Goal: Information Seeking & Learning: Learn about a topic

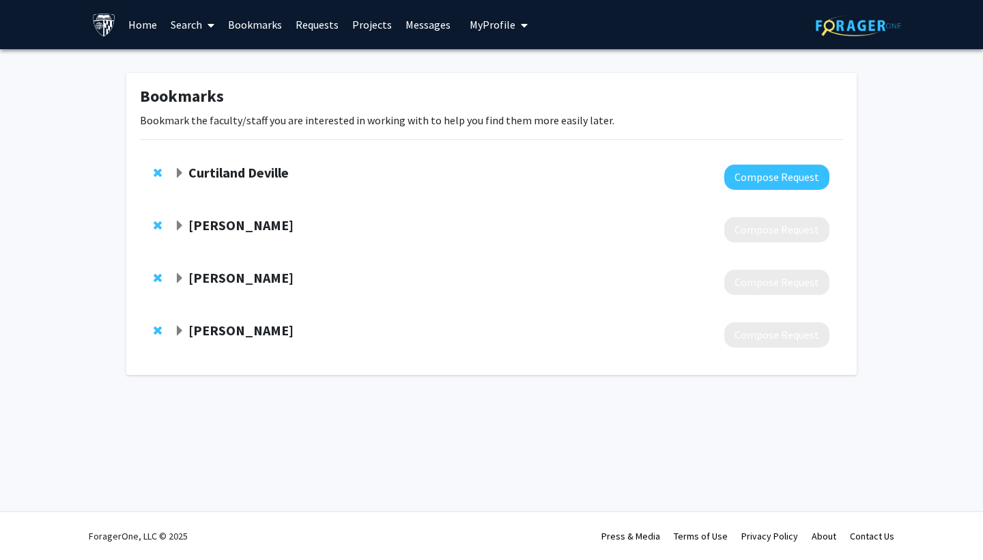
click at [192, 22] on link "Search" at bounding box center [192, 25] width 57 height 48
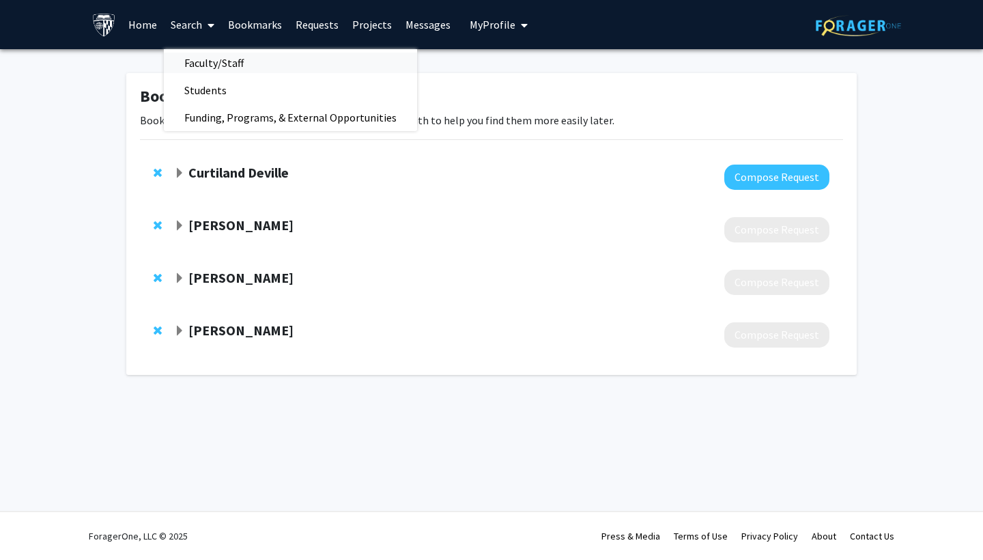
click at [239, 61] on span "Faculty/Staff" at bounding box center [214, 62] width 100 height 27
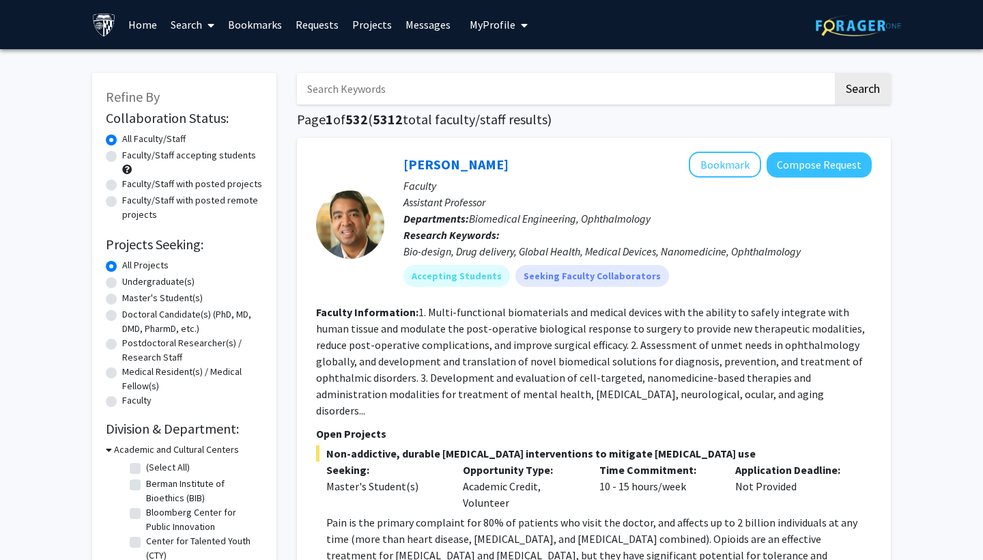
click at [392, 96] on input "Search Keywords" at bounding box center [565, 88] width 536 height 31
type input "cancer"
click at [862, 91] on button "Search" at bounding box center [863, 88] width 56 height 31
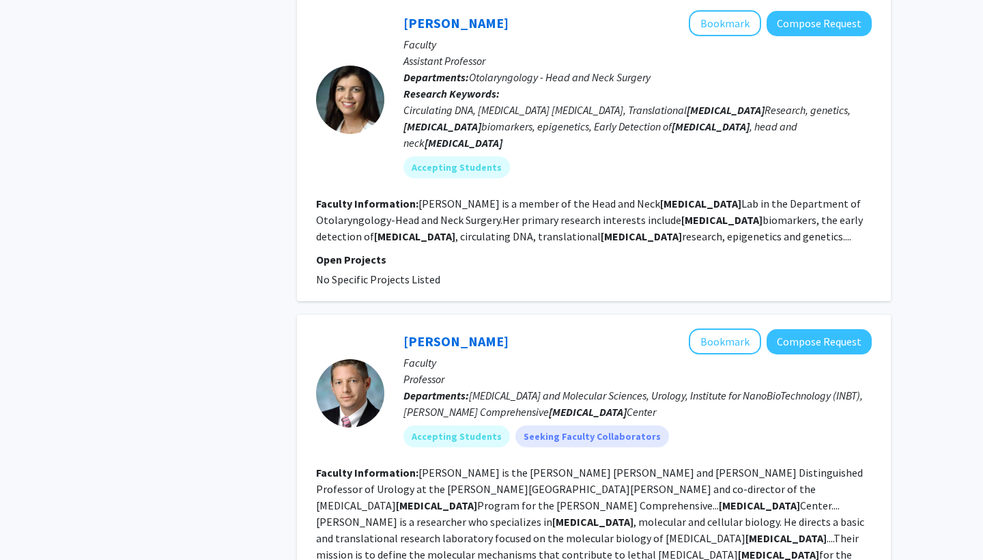
scroll to position [3828, 0]
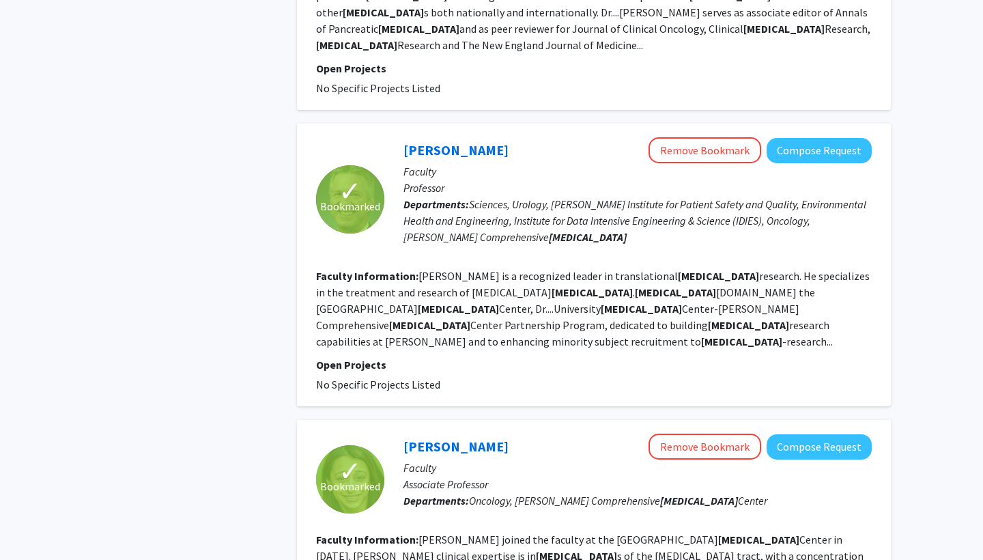
scroll to position [2577, 0]
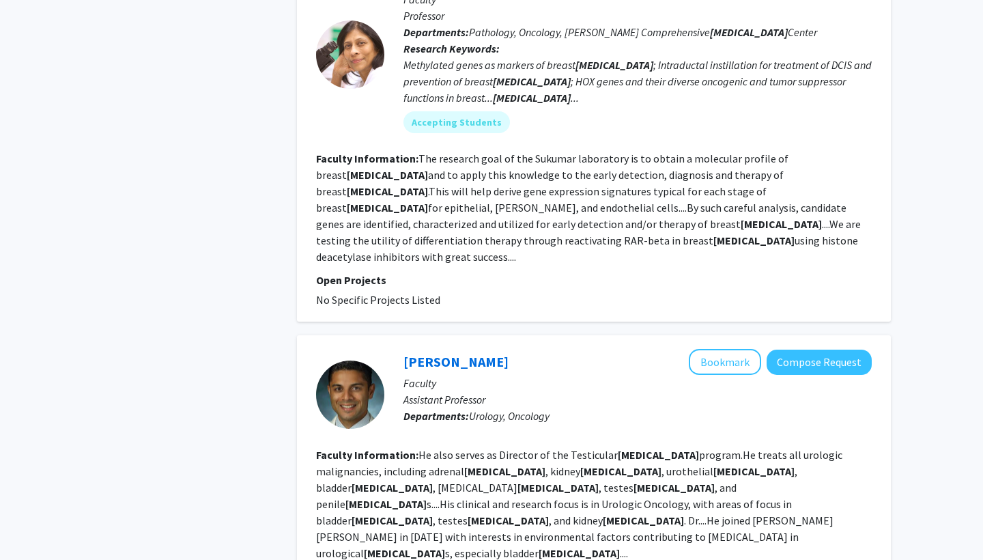
scroll to position [2273, 0]
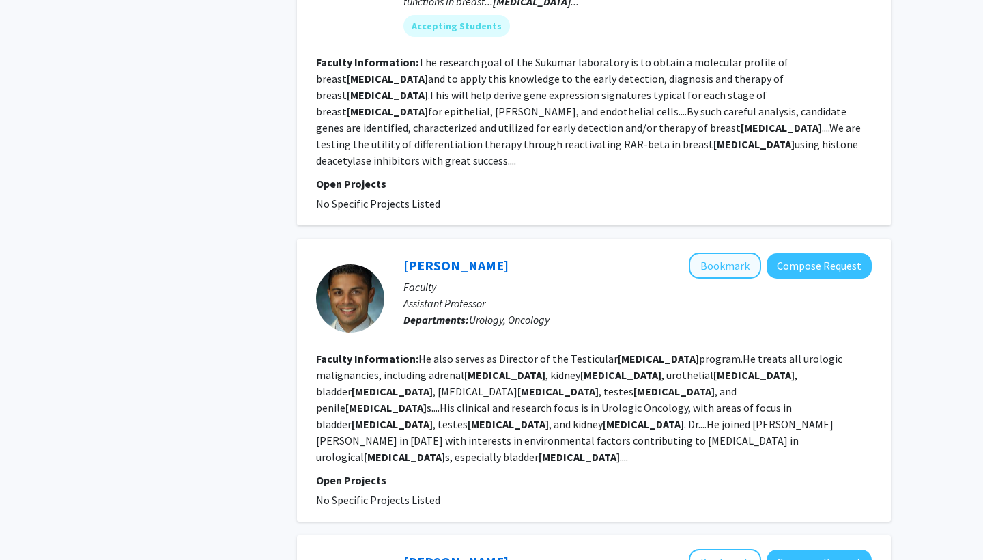
click at [732, 253] on button "Bookmark" at bounding box center [725, 266] width 72 height 26
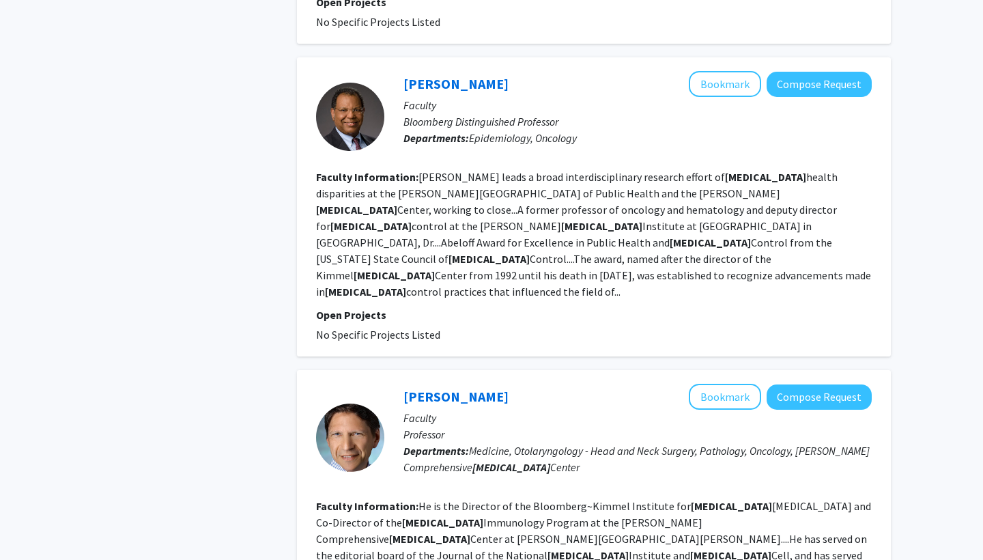
scroll to position [2750, 0]
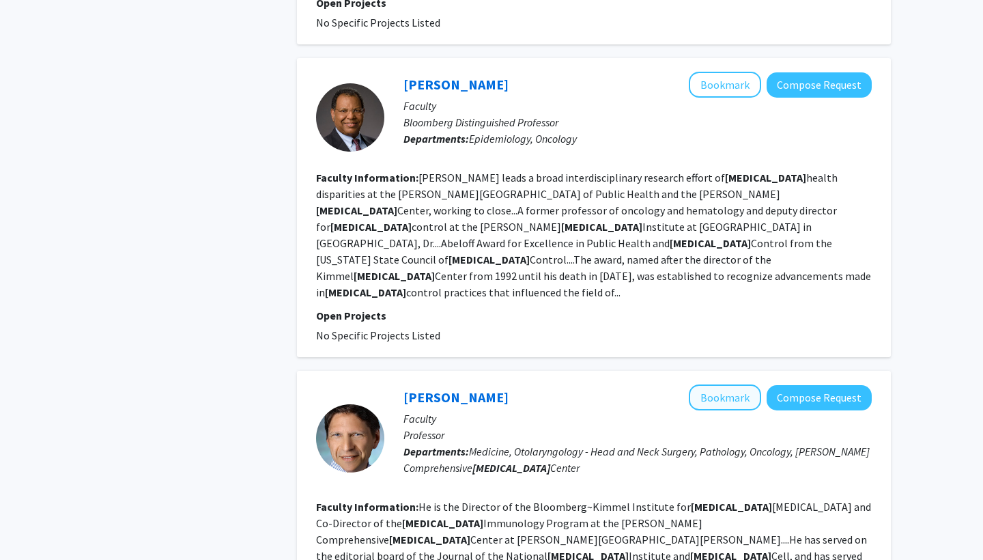
click at [712, 384] on button "Bookmark" at bounding box center [725, 397] width 72 height 26
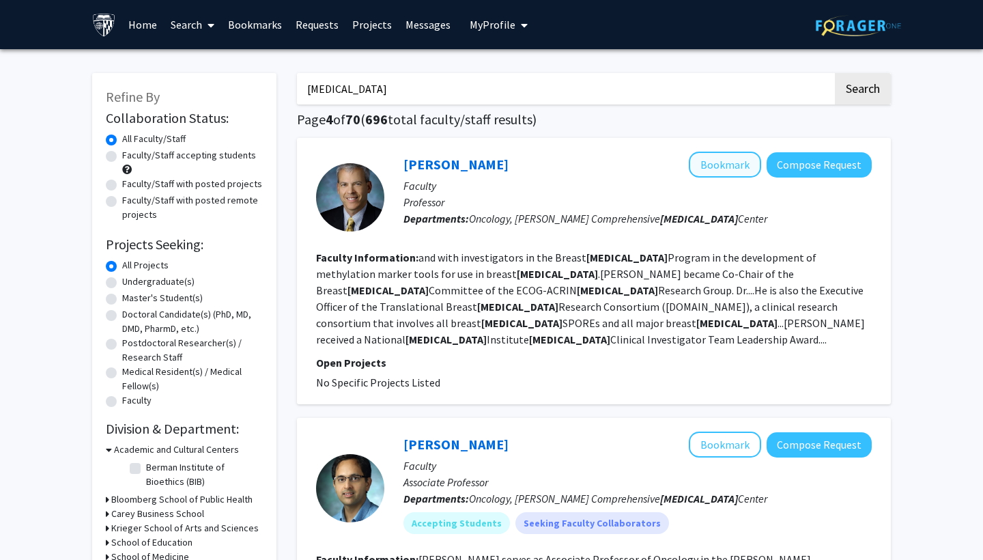
click at [715, 169] on button "Bookmark" at bounding box center [725, 165] width 72 height 26
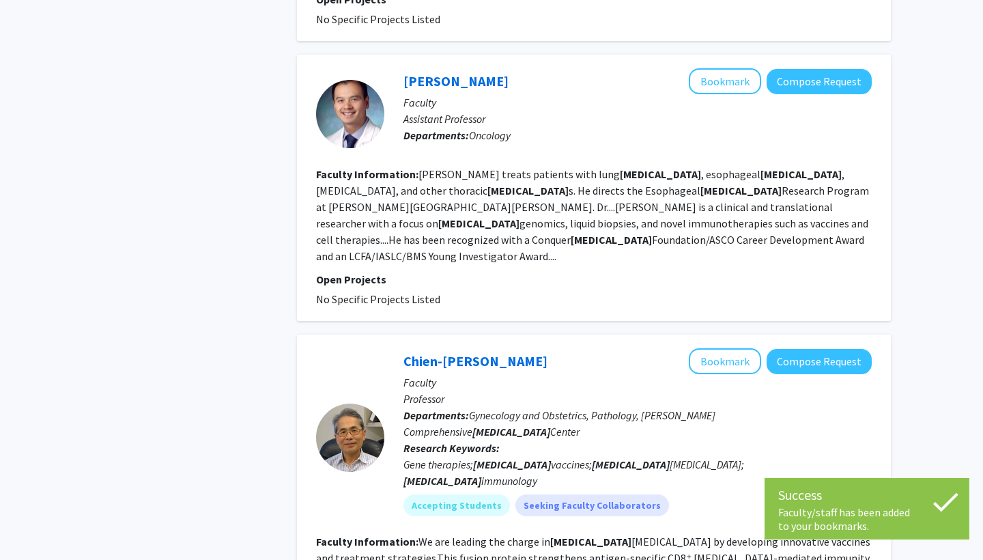
scroll to position [680, 0]
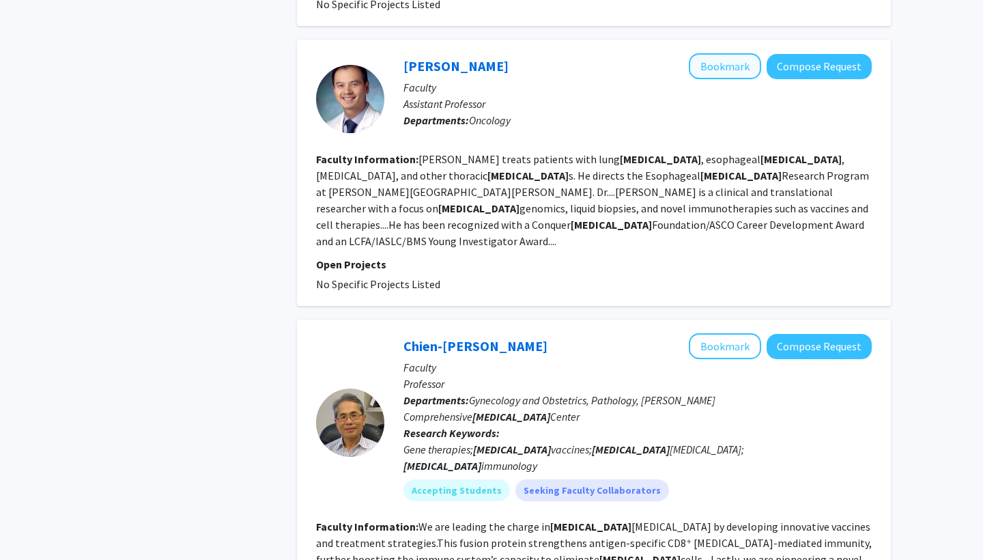
click at [721, 53] on button "Bookmark" at bounding box center [725, 66] width 72 height 26
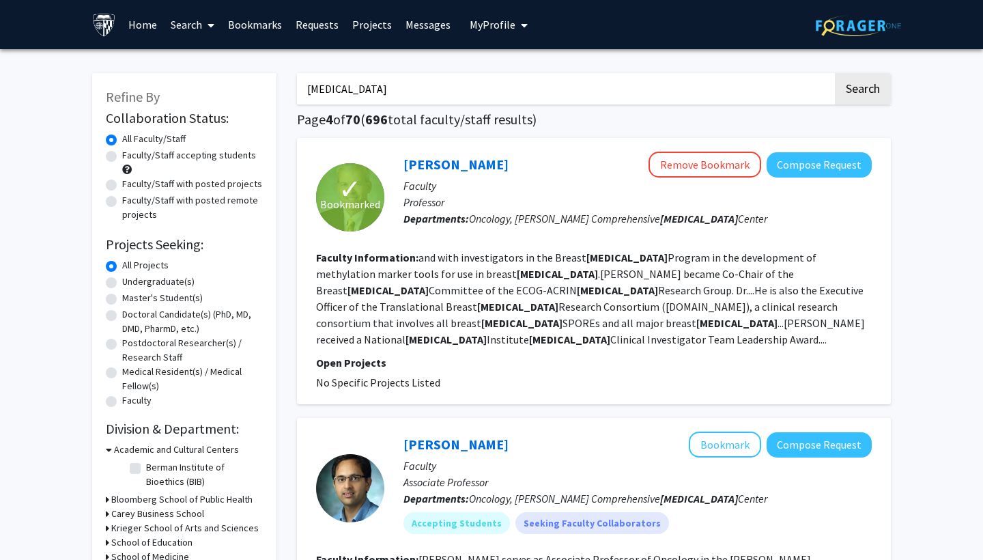
scroll to position [0, 0]
click at [271, 26] on link "Bookmarks" at bounding box center [255, 25] width 68 height 48
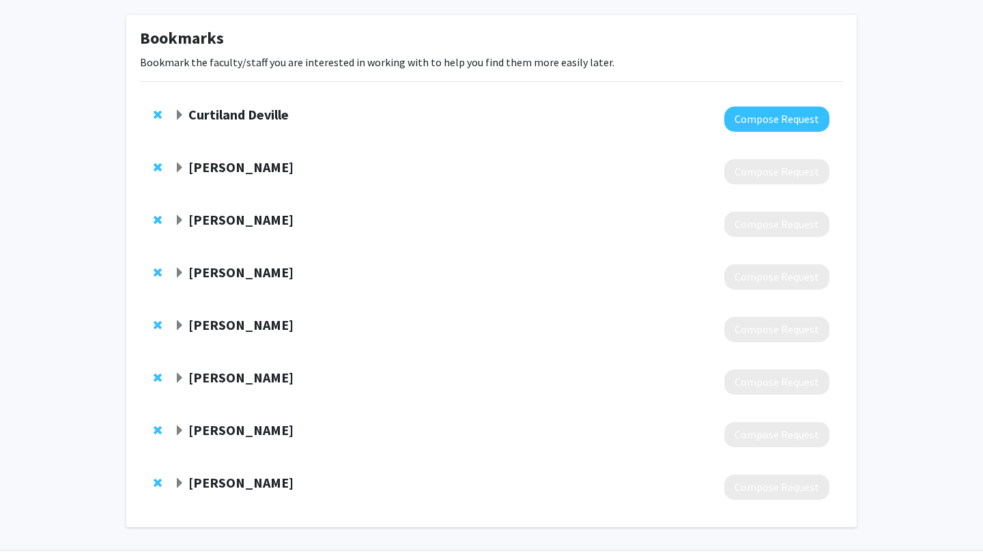
scroll to position [71, 0]
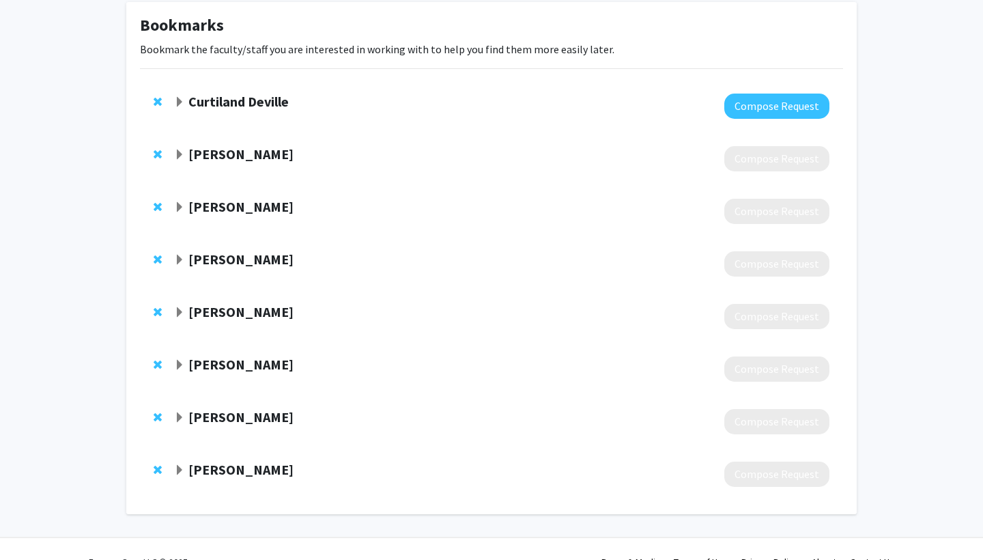
click at [178, 312] on span "Expand Sunil Patel Bookmark" at bounding box center [179, 312] width 11 height 11
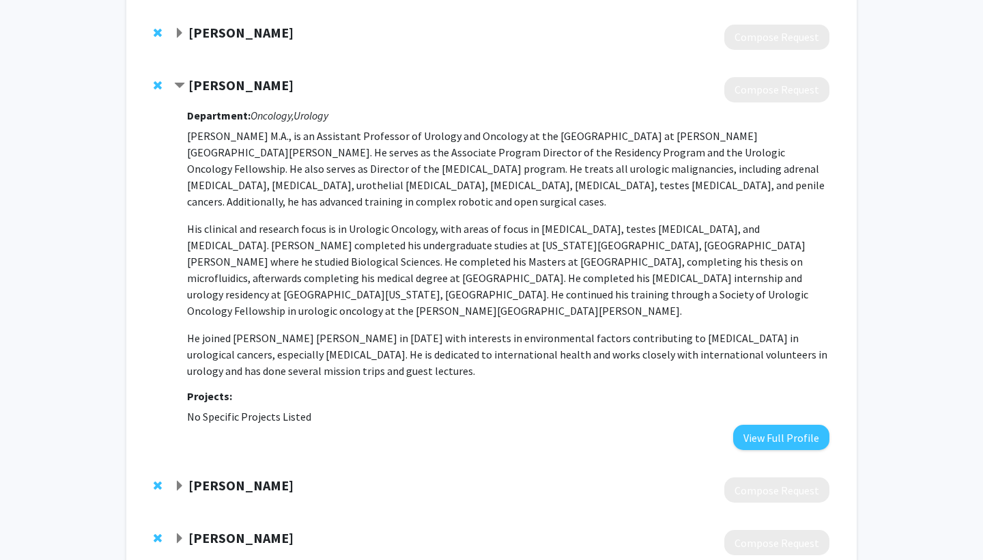
scroll to position [284, 0]
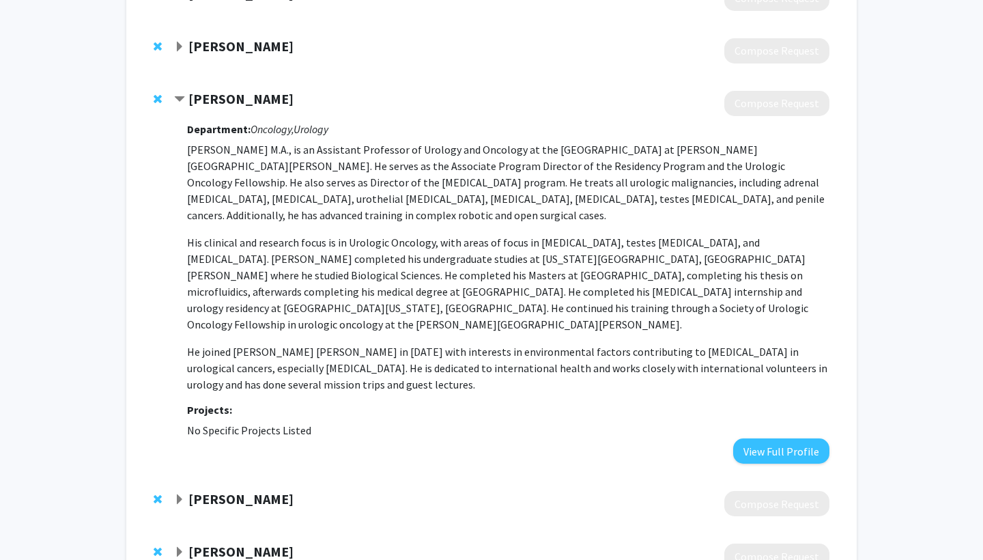
click at [182, 103] on span "Contract Sunil Patel Bookmark" at bounding box center [179, 99] width 11 height 11
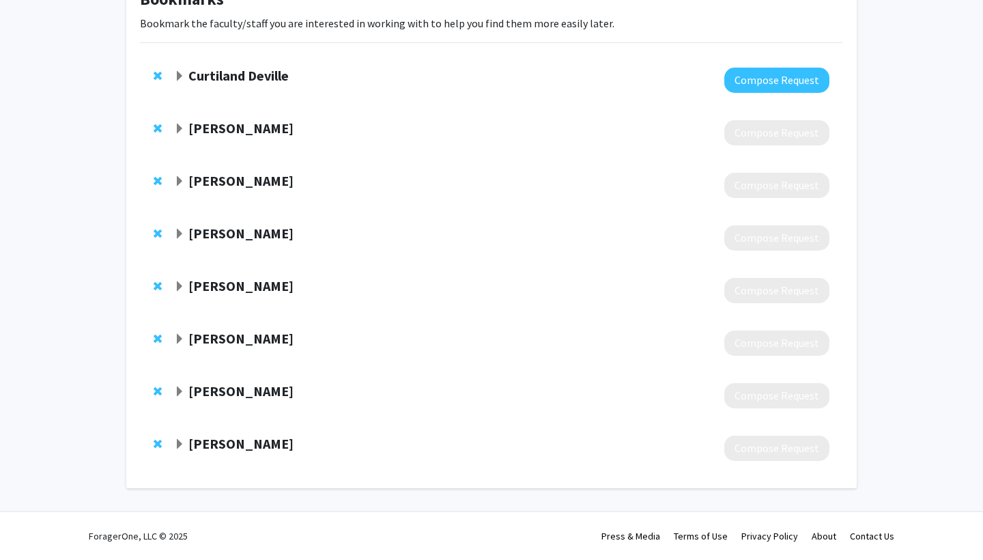
scroll to position [98, 0]
click at [154, 284] on span "Remove Sunil Patel from bookmarks" at bounding box center [158, 285] width 8 height 11
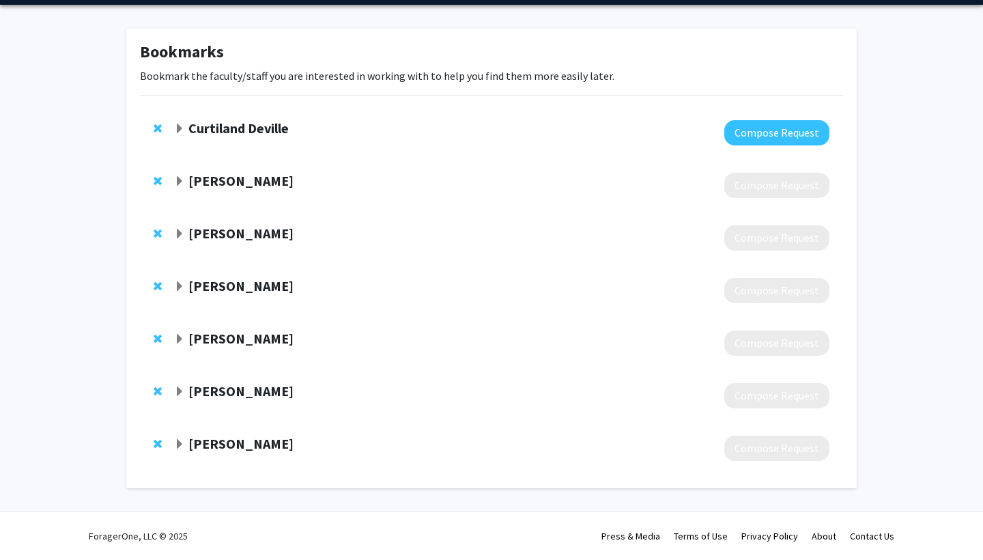
click at [181, 336] on span "Expand Drew Pardoll Bookmark" at bounding box center [179, 339] width 11 height 11
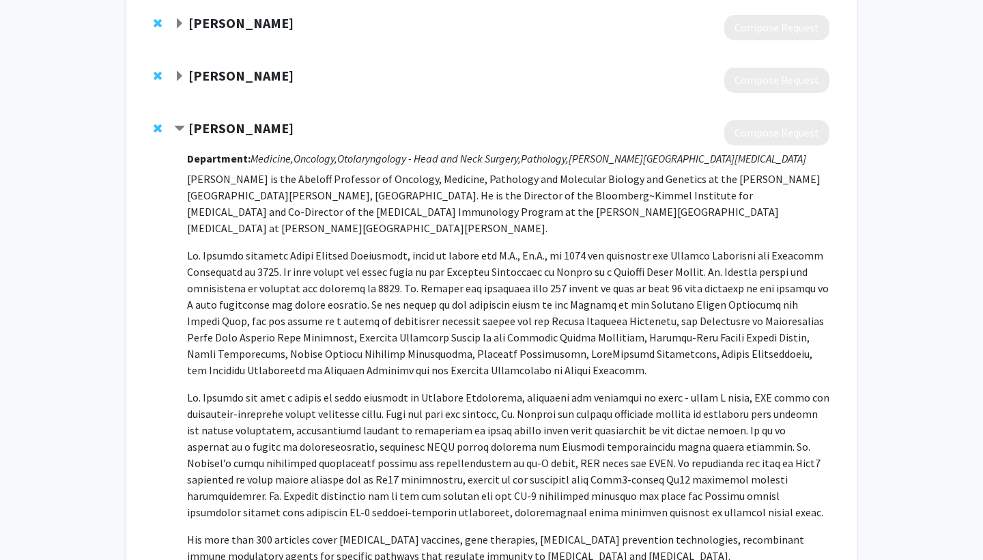
scroll to position [270, 0]
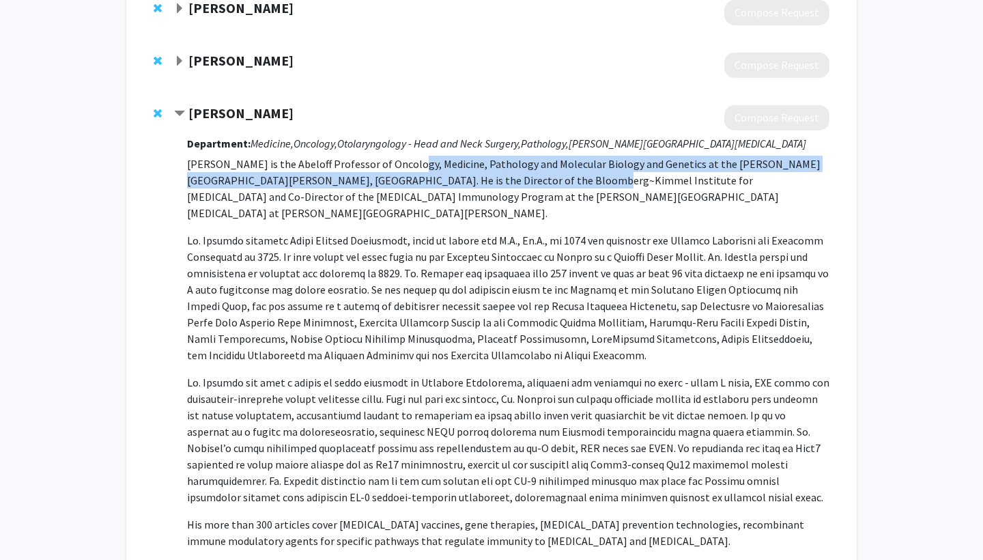
drag, startPoint x: 398, startPoint y: 160, endPoint x: 516, endPoint y: 173, distance: 118.8
click at [516, 173] on p "[PERSON_NAME] is the Abeloff Professor of Oncology, Medicine, Pathology and Mol…" at bounding box center [508, 189] width 642 height 66
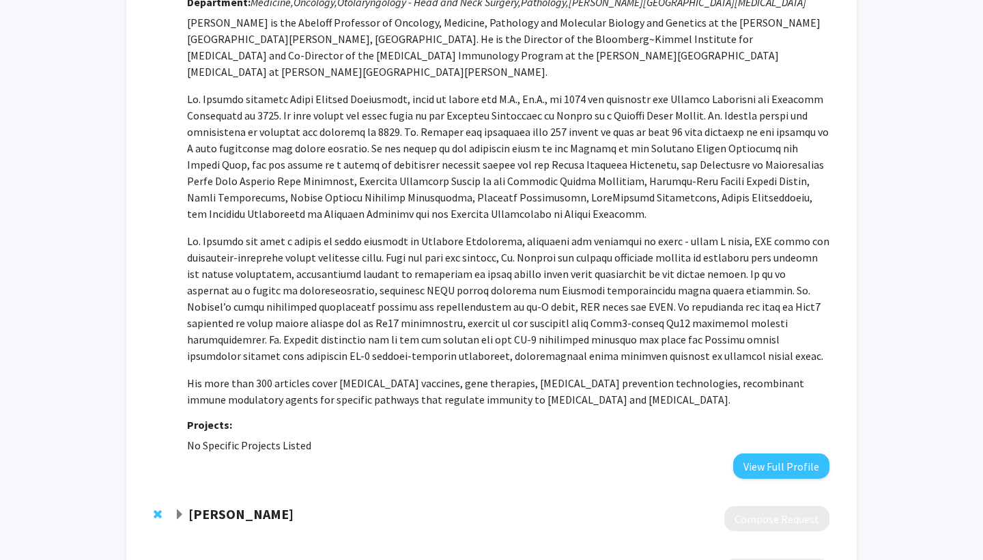
scroll to position [415, 0]
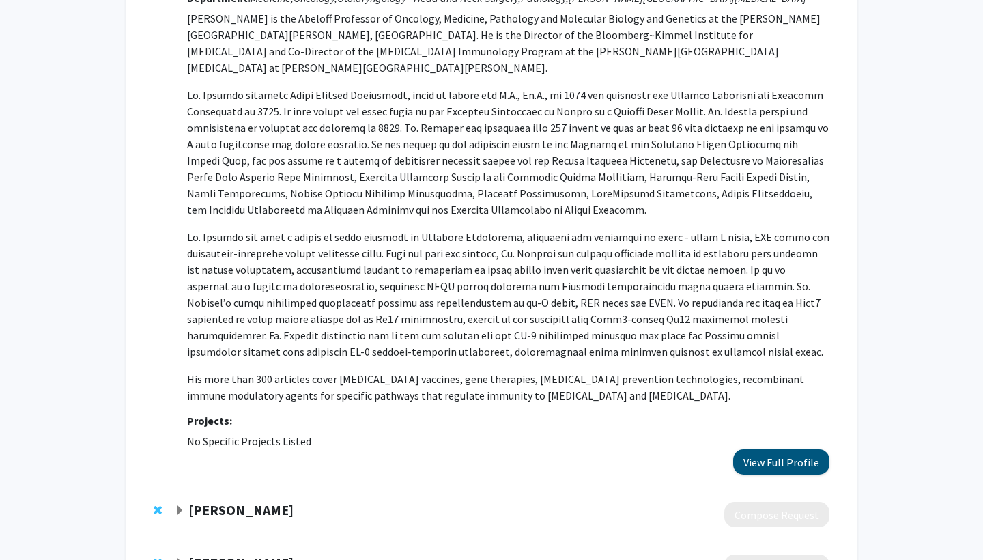
click at [762, 452] on button "View Full Profile" at bounding box center [781, 461] width 96 height 25
click at [178, 505] on span "Expand Antonio Wolff Bookmark" at bounding box center [179, 510] width 11 height 11
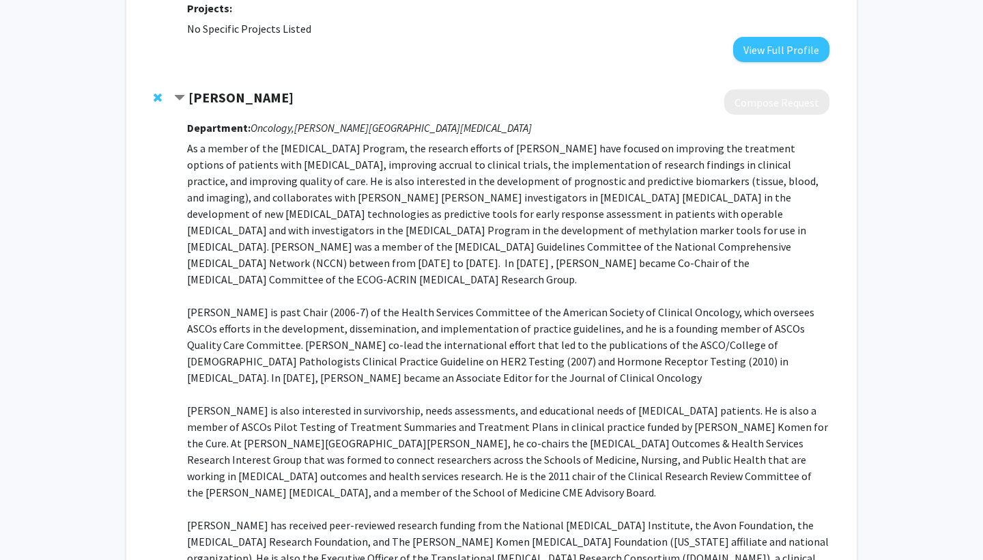
scroll to position [836, 0]
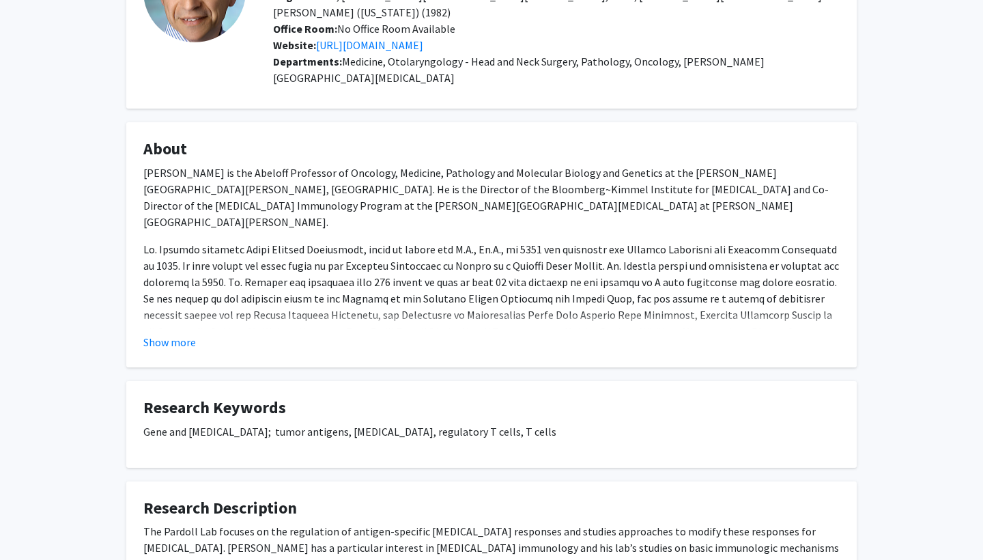
scroll to position [163, 0]
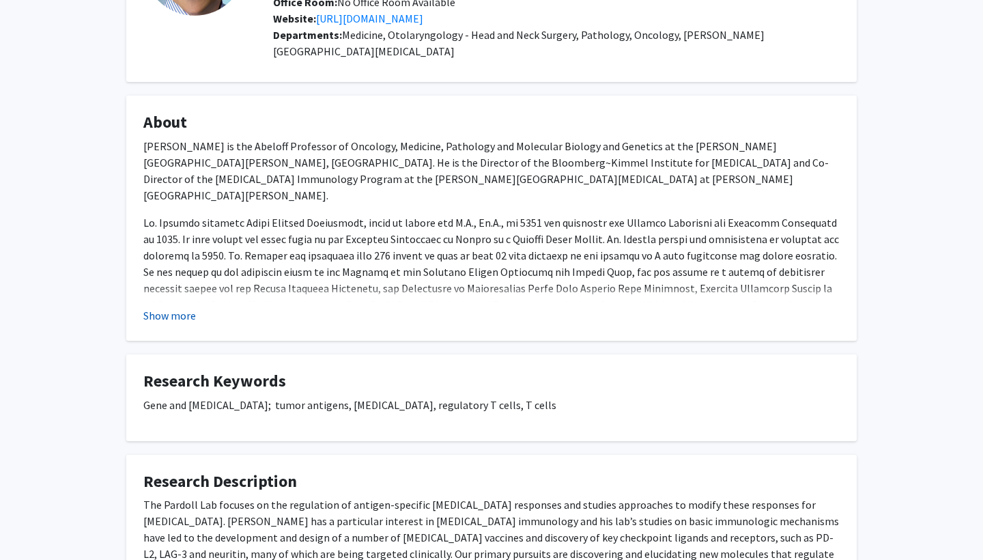
click at [167, 310] on button "Show more" at bounding box center [169, 315] width 53 height 16
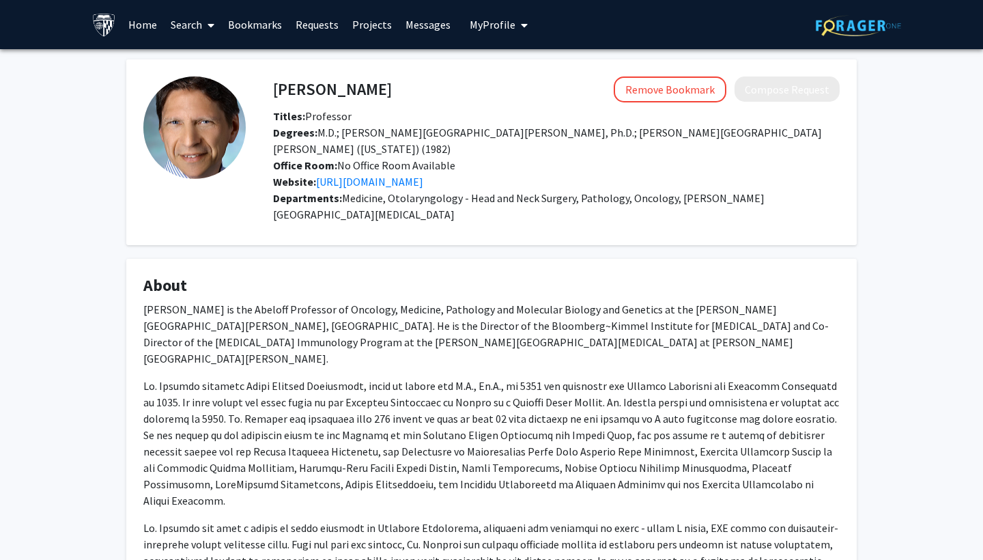
scroll to position [0, 0]
